Goal: Information Seeking & Learning: Learn about a topic

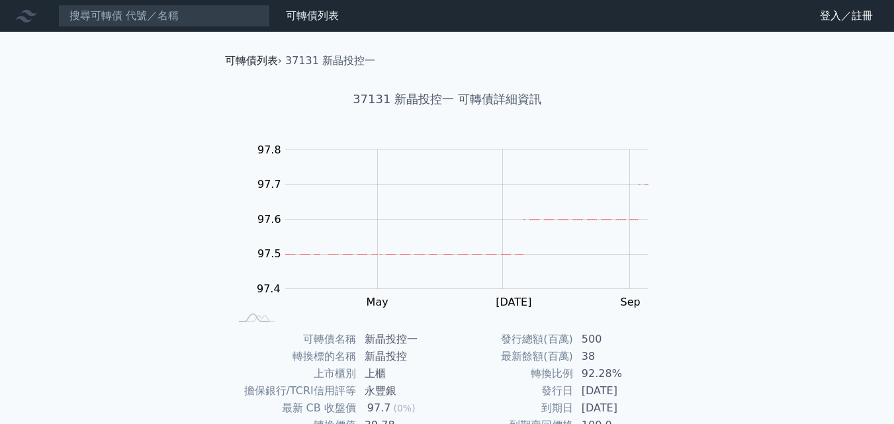
click at [266, 61] on link "可轉債列表" at bounding box center [251, 60] width 53 height 13
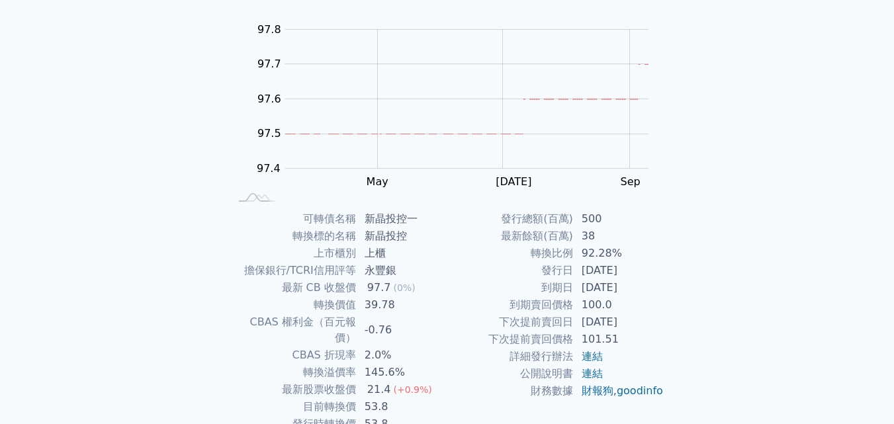
scroll to position [132, 0]
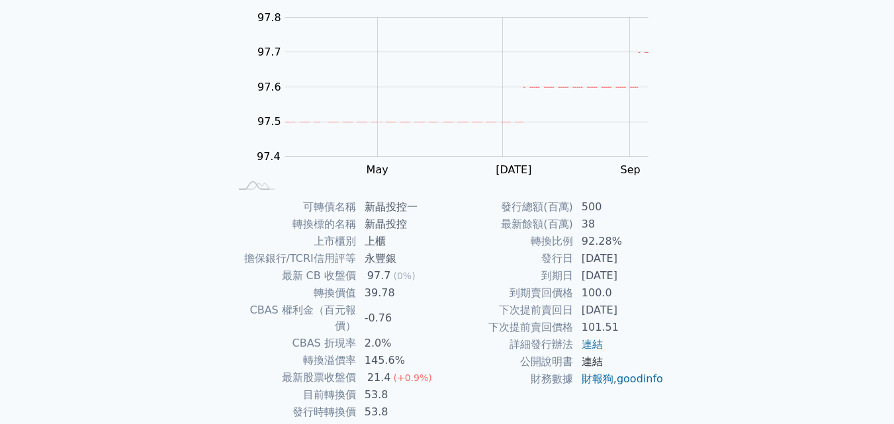
click at [589, 359] on link "連結" at bounding box center [591, 361] width 21 height 13
click at [589, 379] on link "財報狗" at bounding box center [597, 378] width 32 height 13
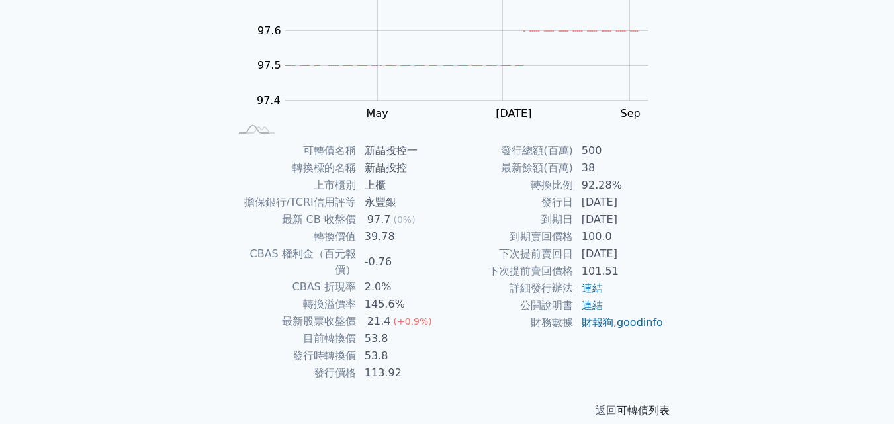
click at [654, 404] on link "可轉債列表" at bounding box center [642, 410] width 53 height 13
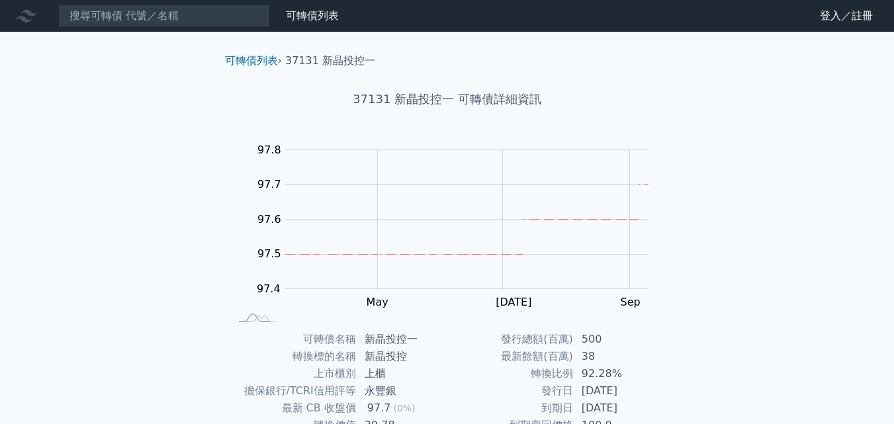
scroll to position [189, 0]
